Goal: Task Accomplishment & Management: Use online tool/utility

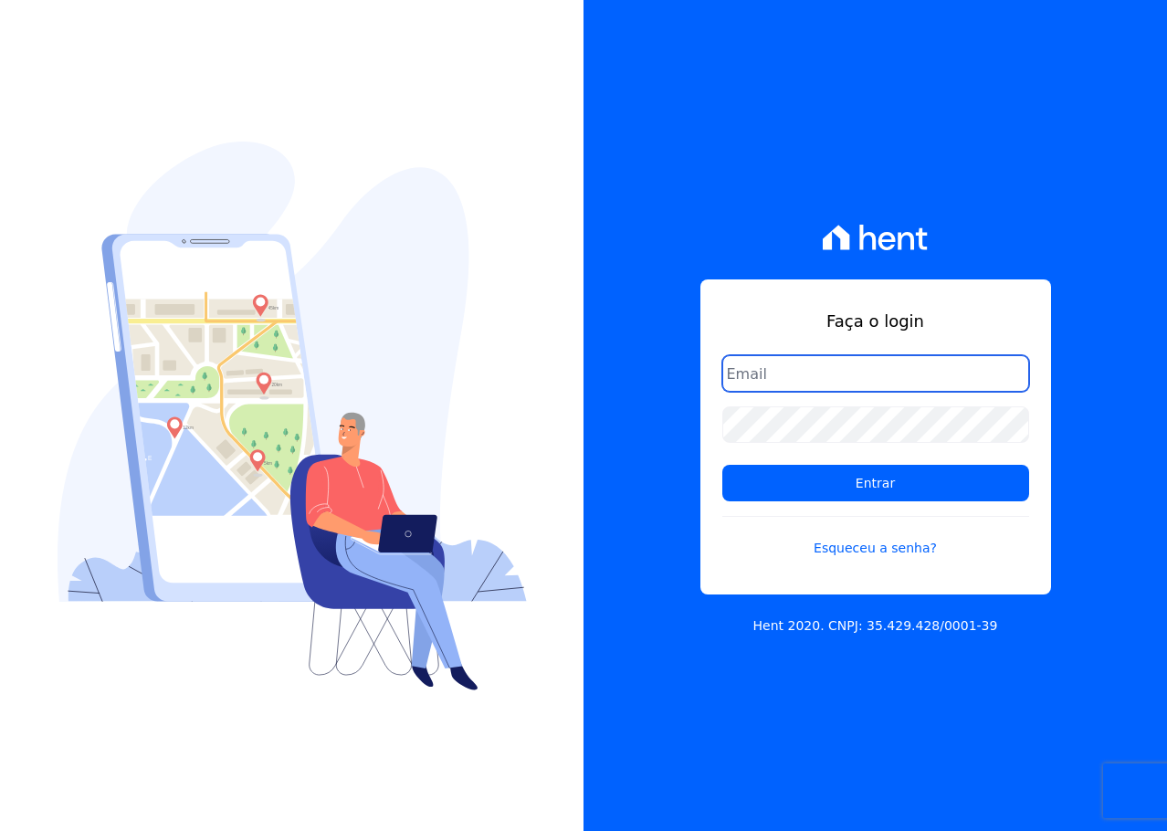
type input "[PERSON_NAME][EMAIL_ADDRESS][DOMAIN_NAME]"
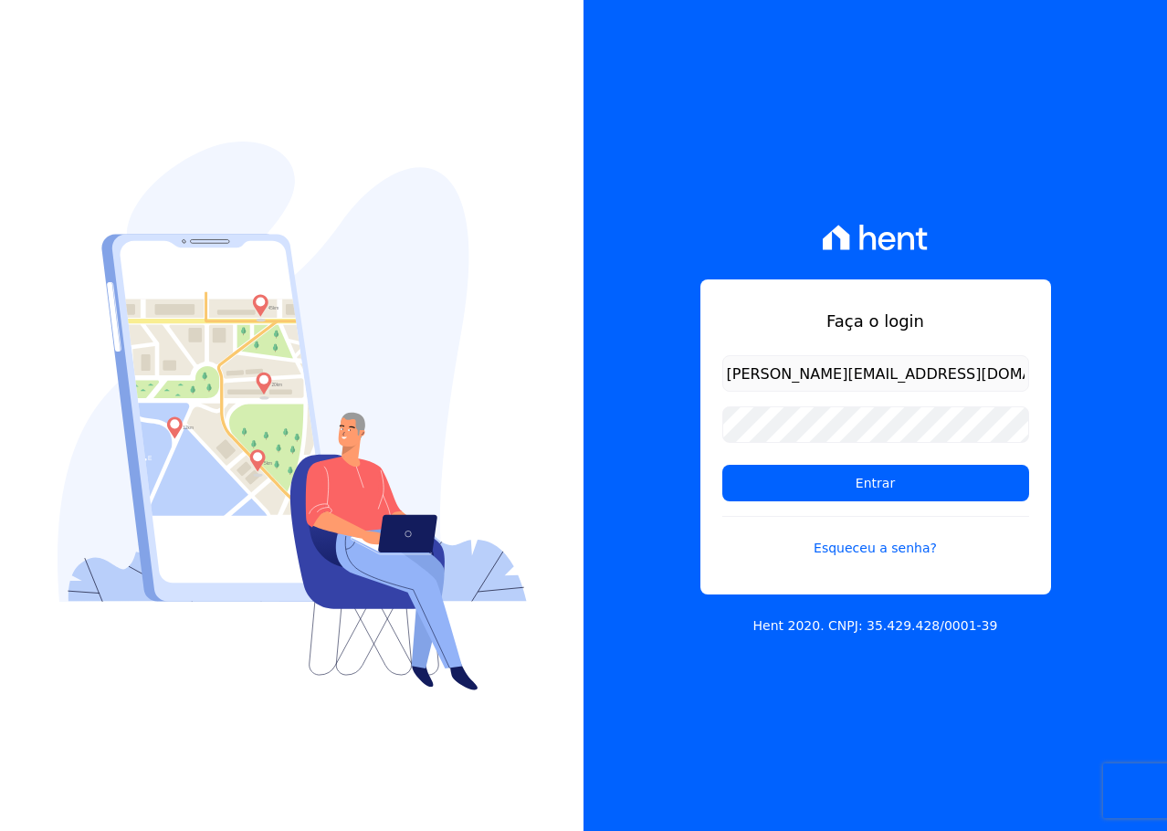
click at [856, 369] on input "[PERSON_NAME][EMAIL_ADDRESS][DOMAIN_NAME]" at bounding box center [875, 373] width 307 height 37
click at [799, 483] on input "Entrar" at bounding box center [875, 483] width 307 height 37
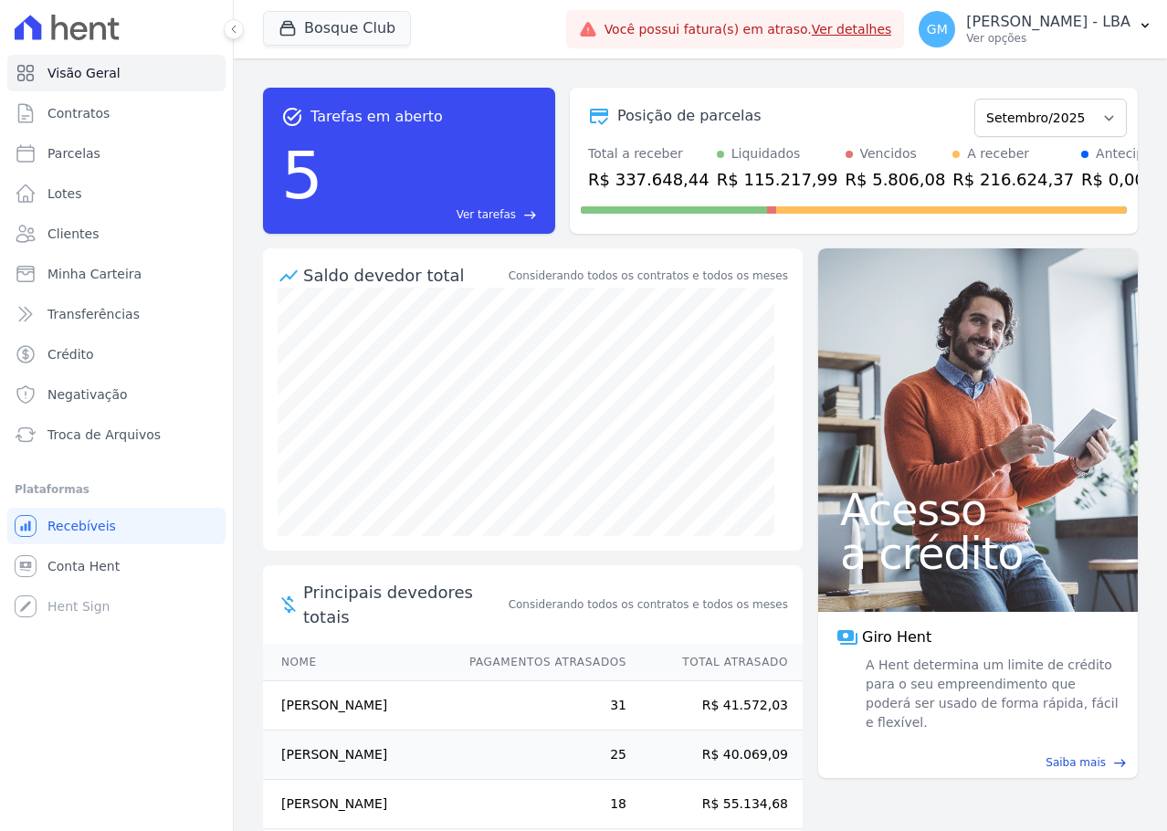
click at [353, 7] on div "Bosque Club Trapisa Engenharia Acaiá Residencial Icatu Residencial PORTO5 INVES…" at bounding box center [411, 29] width 296 height 60
click at [346, 28] on button "Bosque Club" at bounding box center [337, 28] width 148 height 35
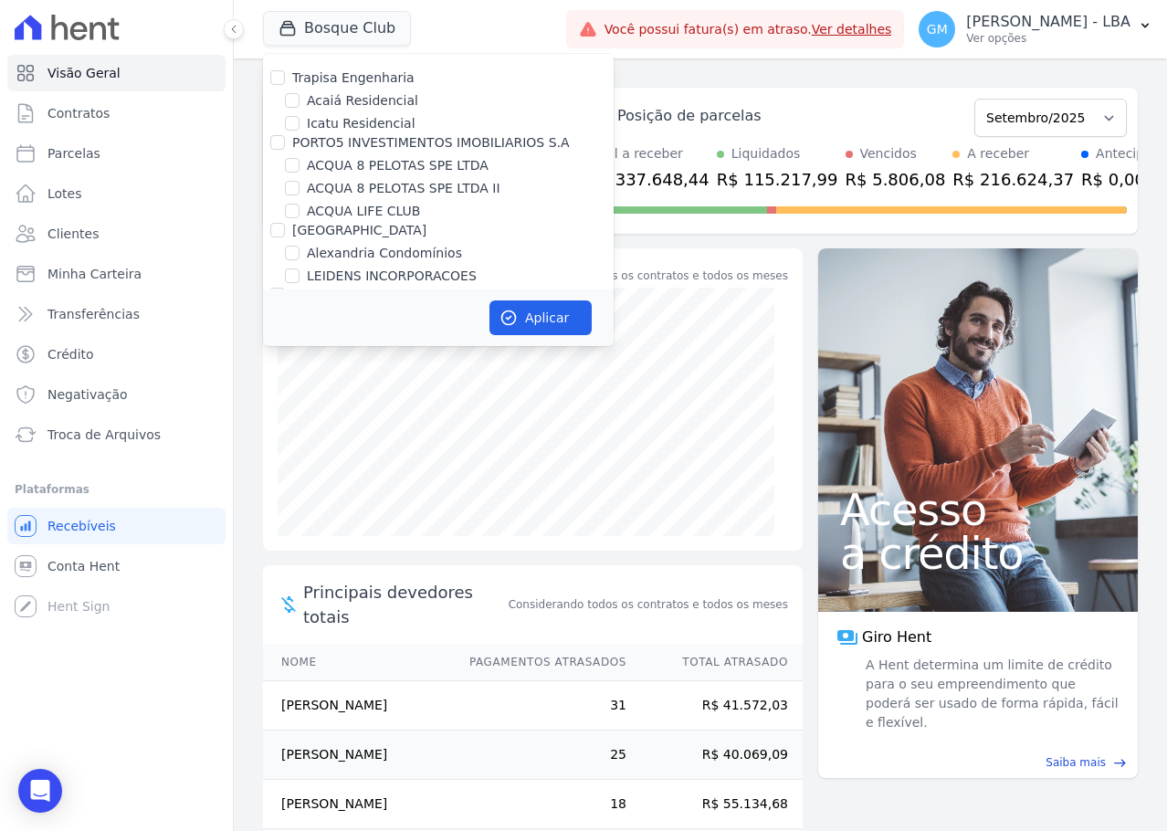
scroll to position [410, 0]
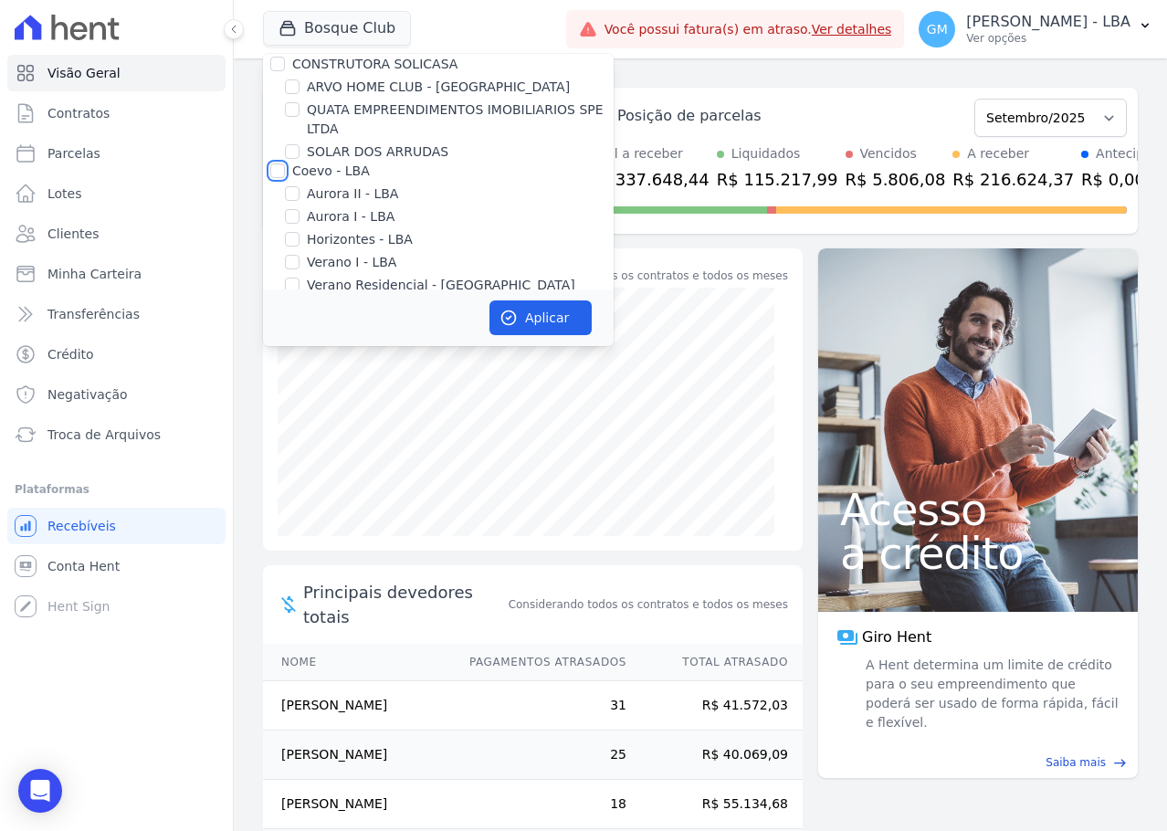
click at [279, 170] on input "Coevo - LBA" at bounding box center [277, 170] width 15 height 15
checkbox input "true"
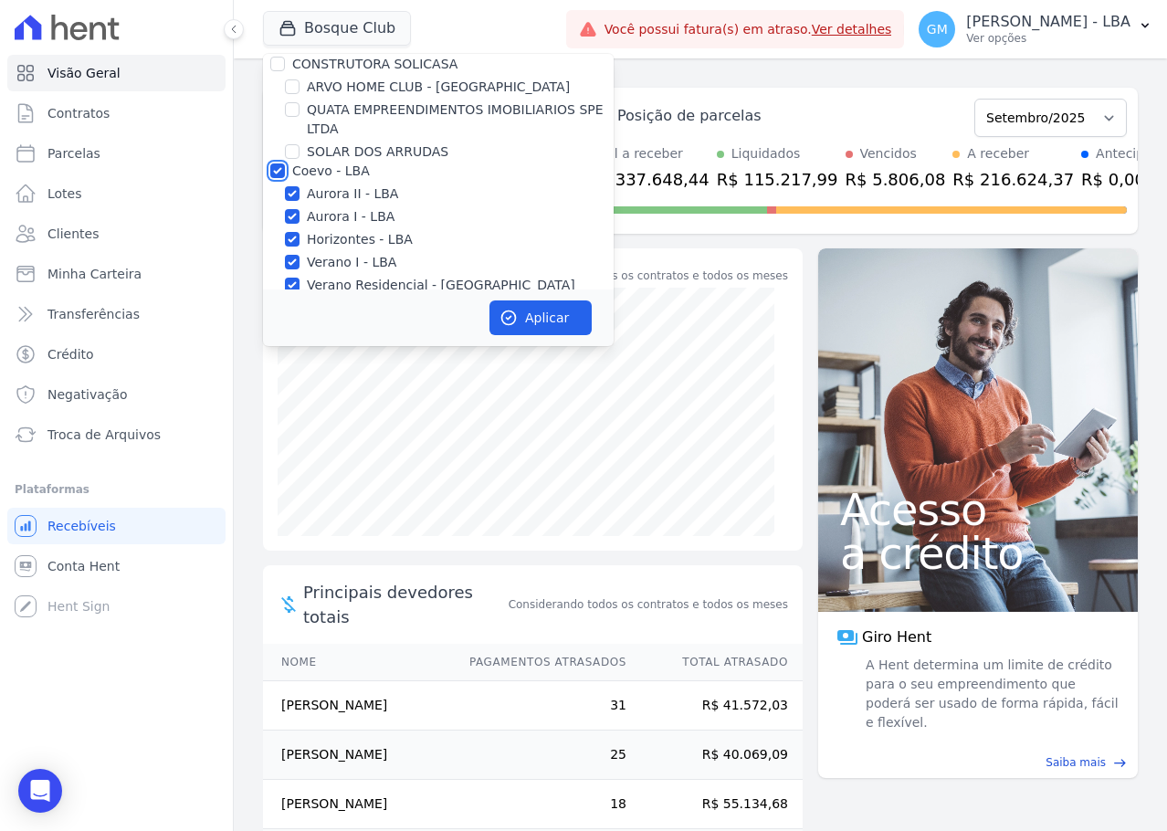
checkbox input "true"
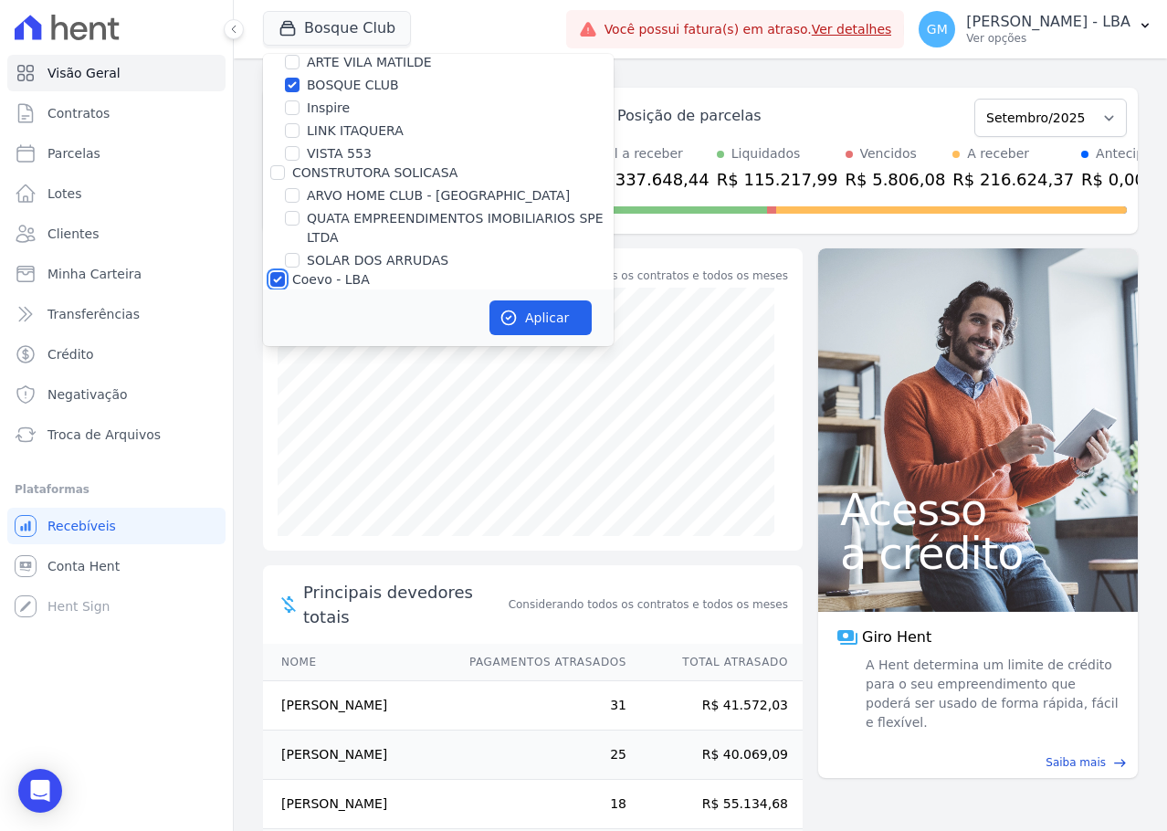
scroll to position [365, 0]
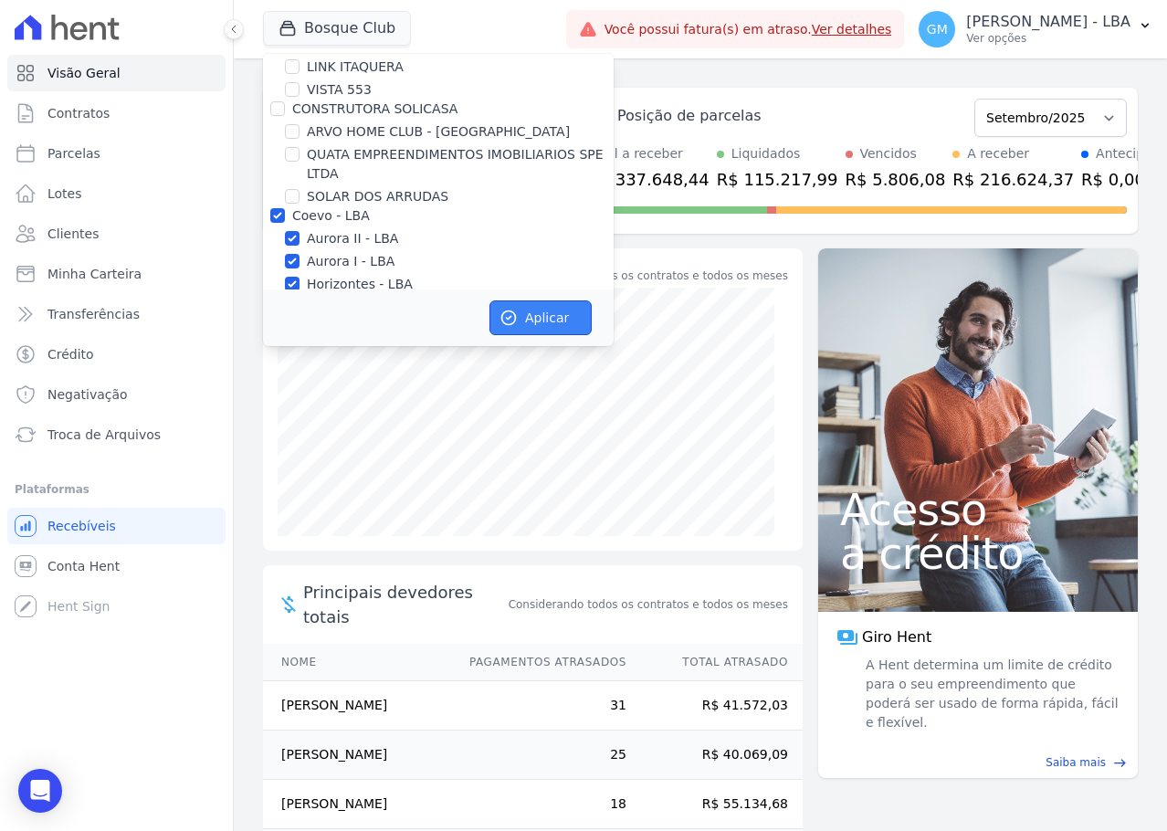
click at [537, 325] on button "Aplicar" at bounding box center [540, 317] width 102 height 35
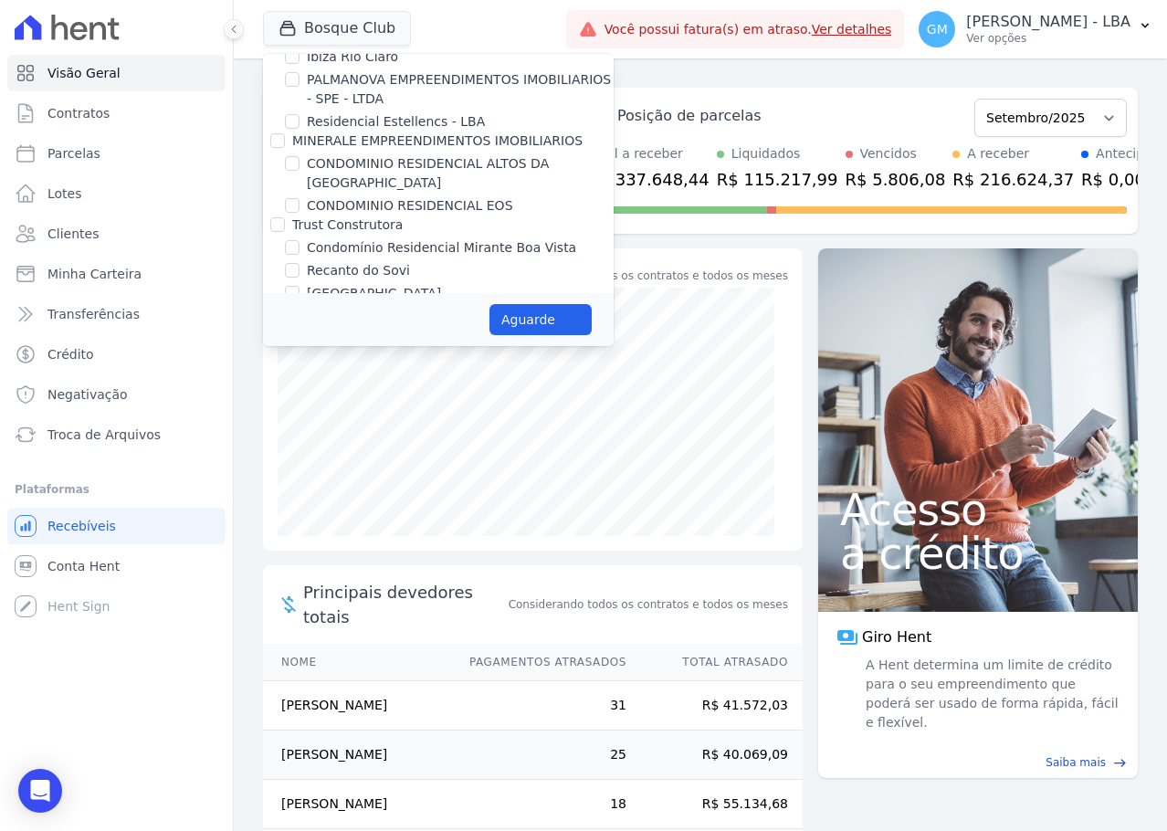
scroll to position [1278, 0]
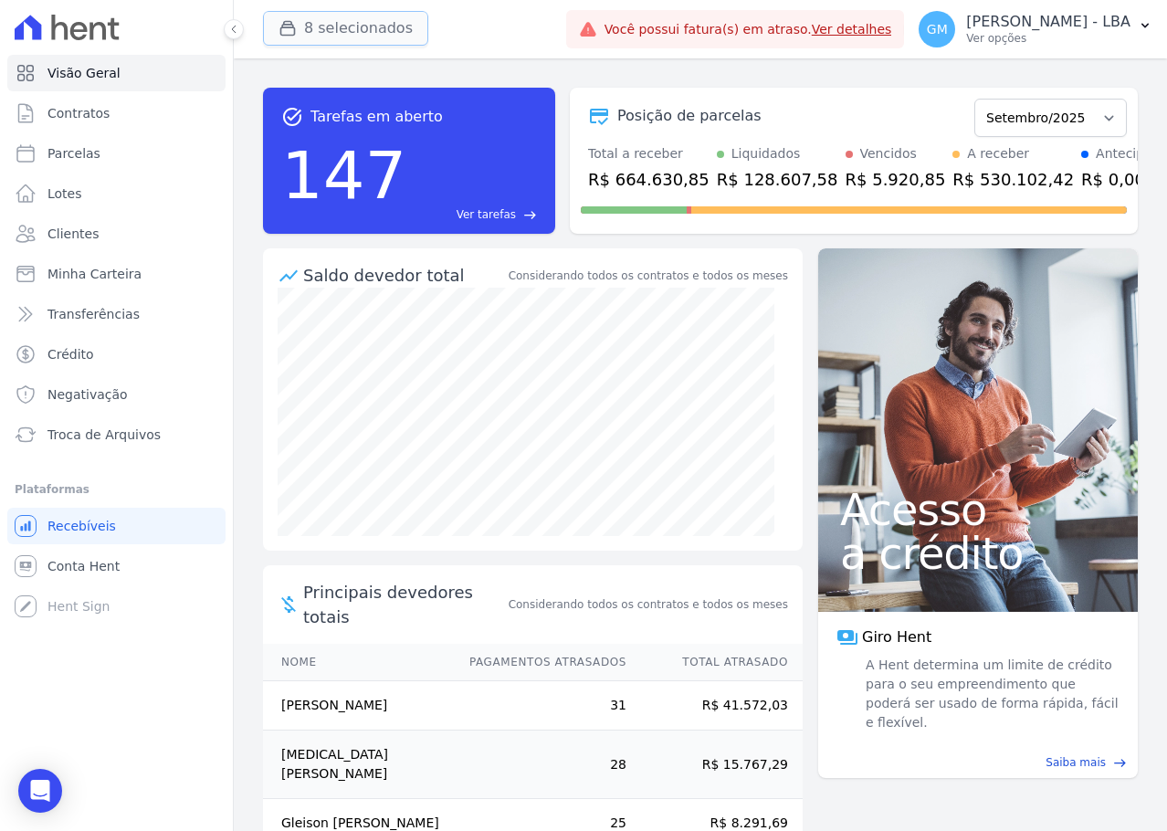
click at [351, 28] on button "8 selecionados" at bounding box center [345, 28] width 165 height 35
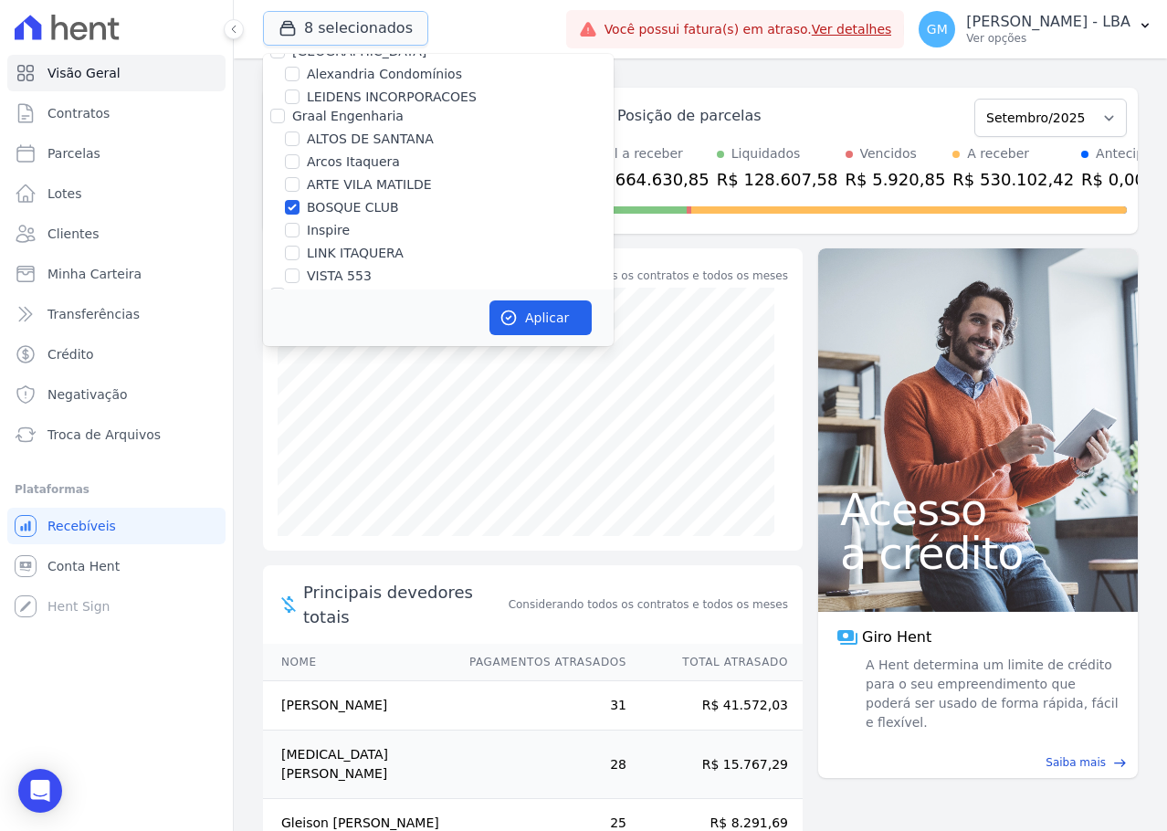
scroll to position [183, 0]
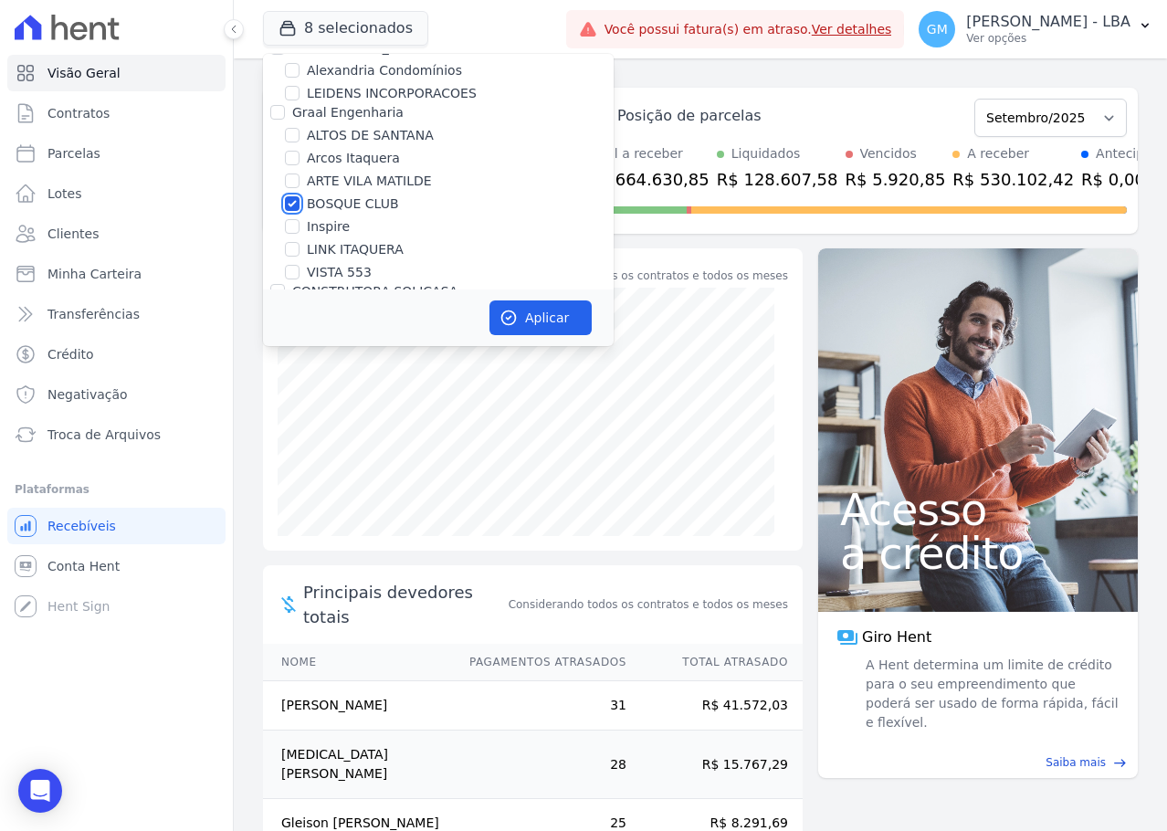
click at [293, 202] on input "BOSQUE CLUB" at bounding box center [292, 203] width 15 height 15
checkbox input "false"
click at [580, 321] on button "Aplicar" at bounding box center [540, 317] width 102 height 35
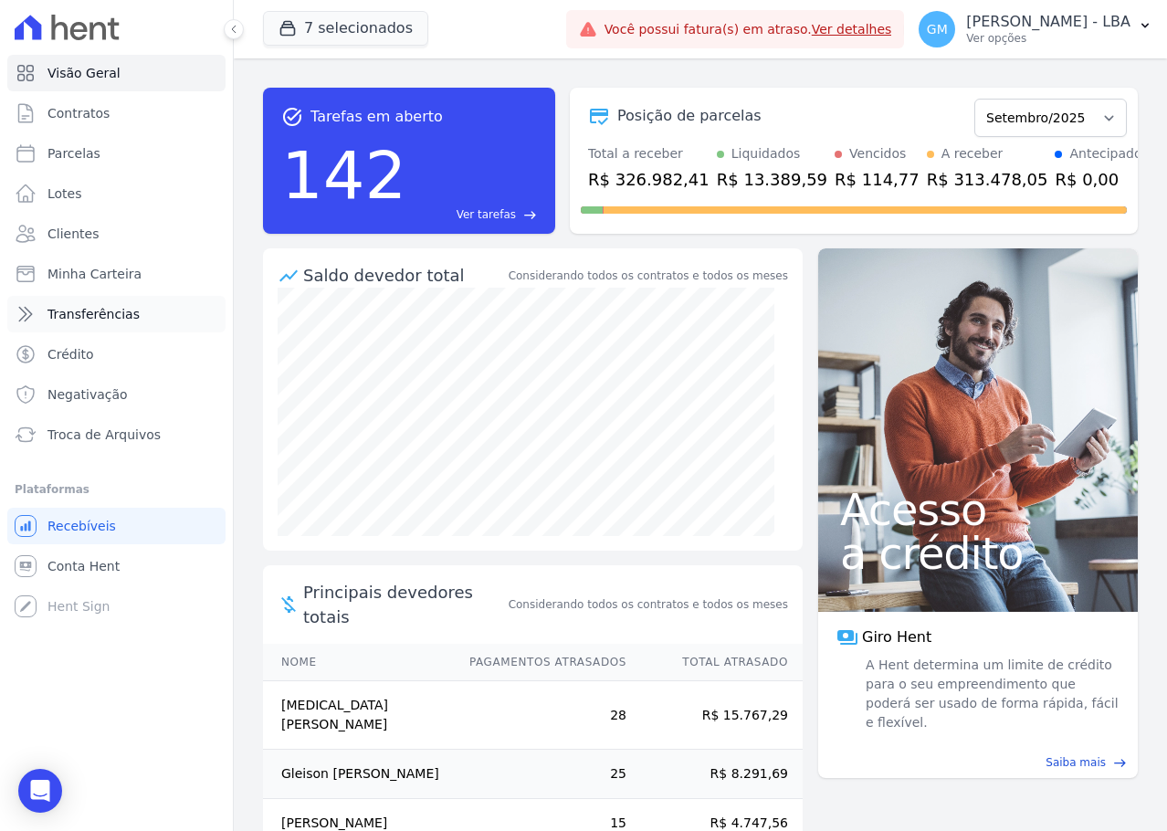
click at [96, 326] on link "Transferências" at bounding box center [116, 314] width 218 height 37
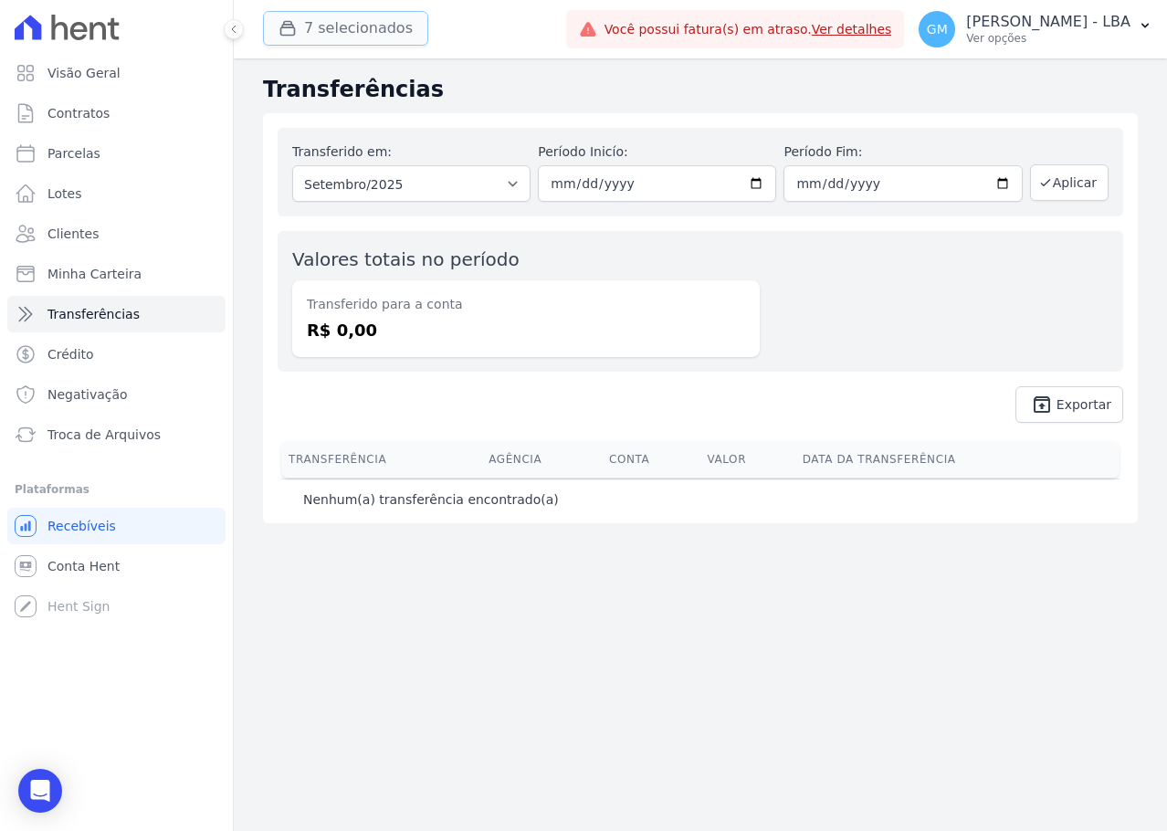
click at [355, 42] on button "7 selecionados" at bounding box center [345, 28] width 165 height 35
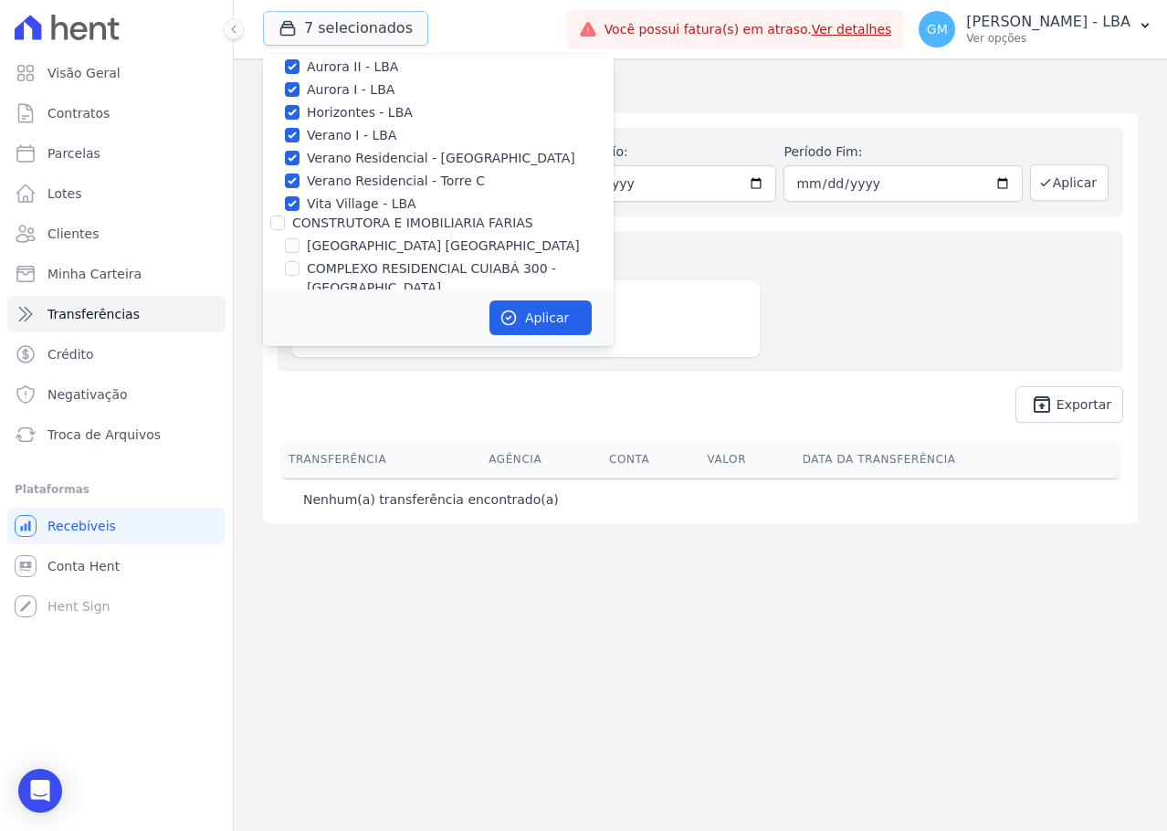
scroll to position [514, 0]
